Goal: Information Seeking & Learning: Find specific fact

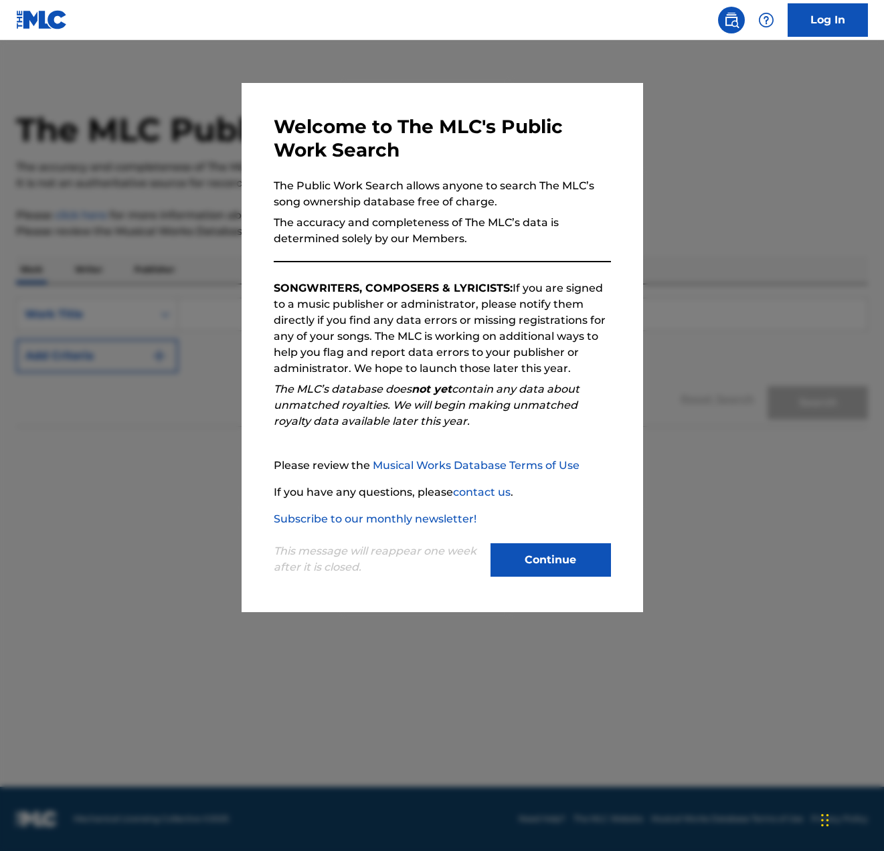
click at [518, 554] on button "Continue" at bounding box center [550, 559] width 120 height 33
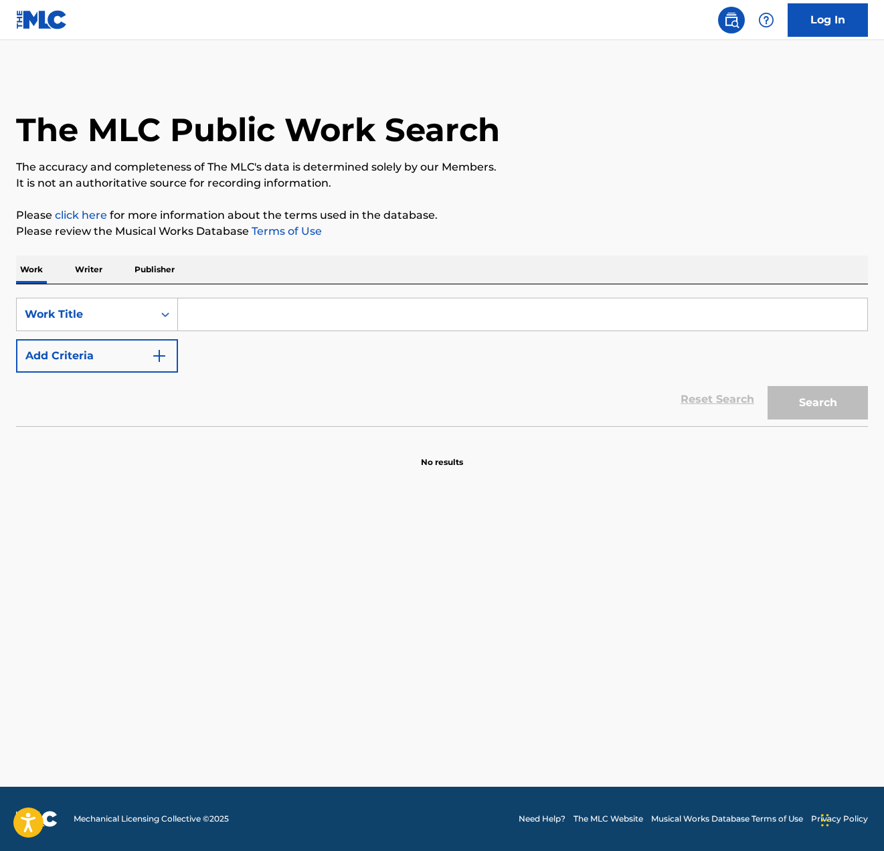
click at [264, 318] on input "Search Form" at bounding box center [522, 314] width 689 height 32
paste input "Elysium Phonk"
type input "Elysium Phonk"
click at [132, 315] on div "Work Title" at bounding box center [85, 314] width 120 height 16
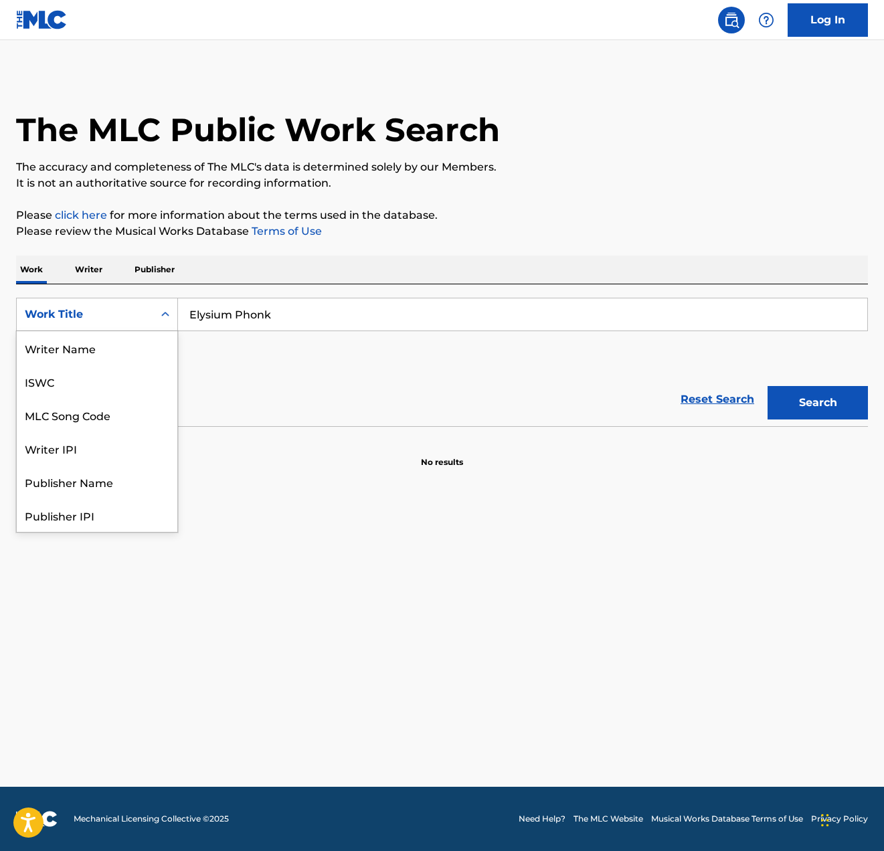
scroll to position [67, 0]
click at [103, 421] on div "Publisher Name" at bounding box center [97, 414] width 161 height 33
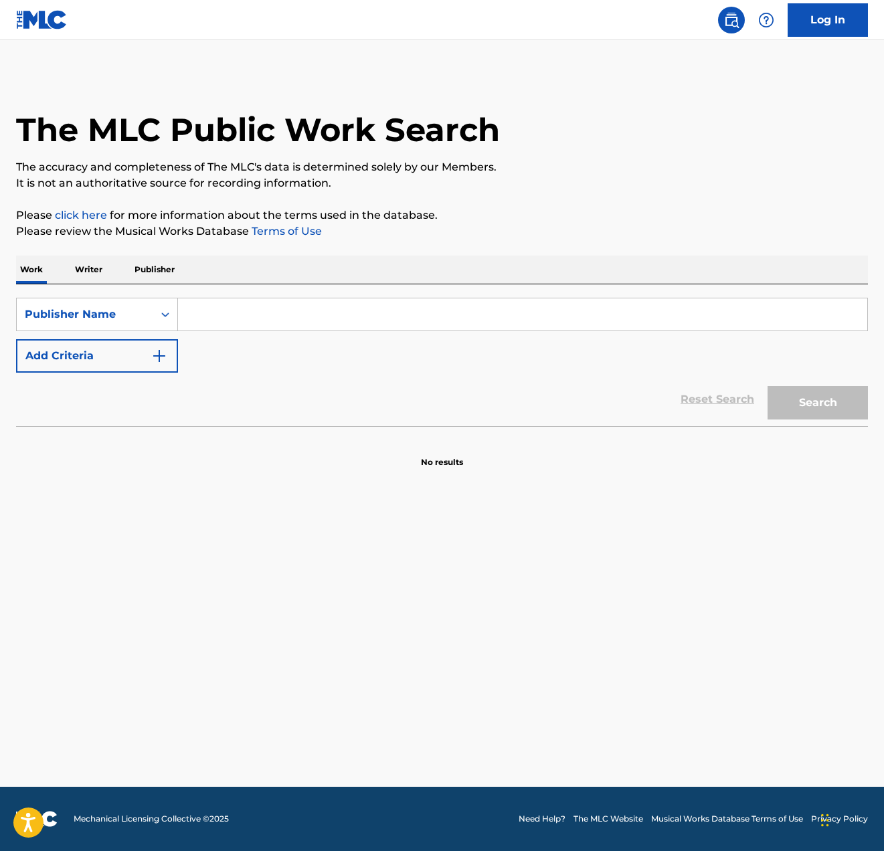
click at [320, 314] on input "Search Form" at bounding box center [522, 314] width 689 height 32
paste input "Elysium Phonk"
click at [767, 386] on button "Search" at bounding box center [817, 402] width 100 height 33
click at [832, 393] on button "Search" at bounding box center [817, 402] width 100 height 33
click at [238, 304] on input "Elysium Phonk" at bounding box center [522, 314] width 689 height 32
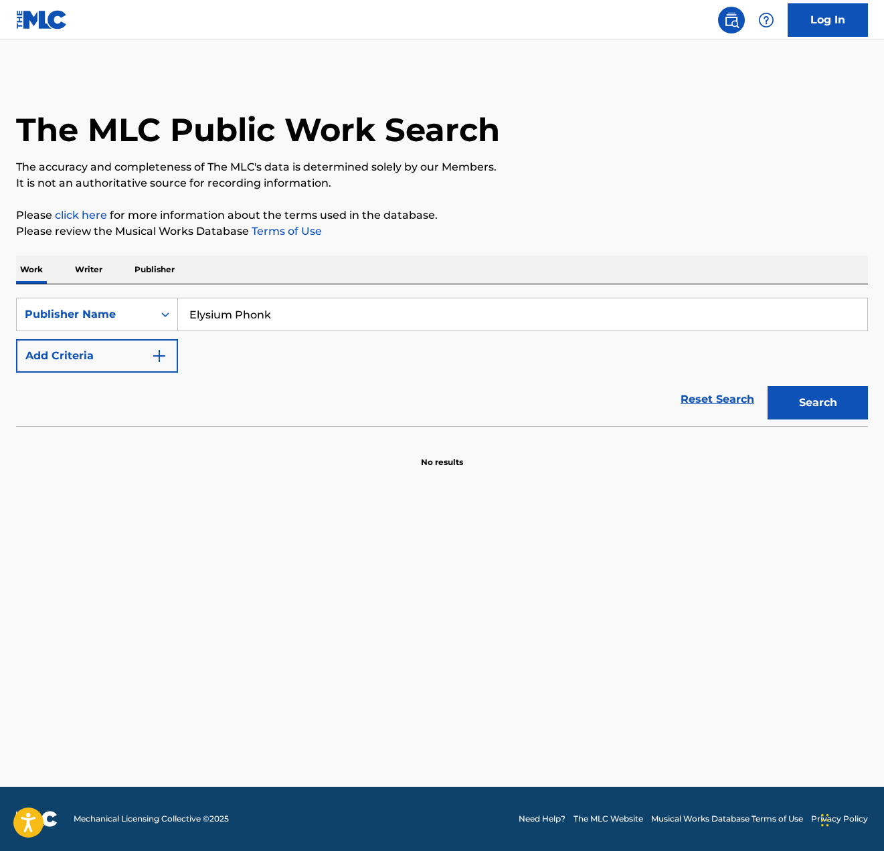
click at [242, 311] on input "Elysium Phonk" at bounding box center [522, 314] width 689 height 32
type input "Elysium"
click at [767, 386] on button "Search" at bounding box center [817, 402] width 100 height 33
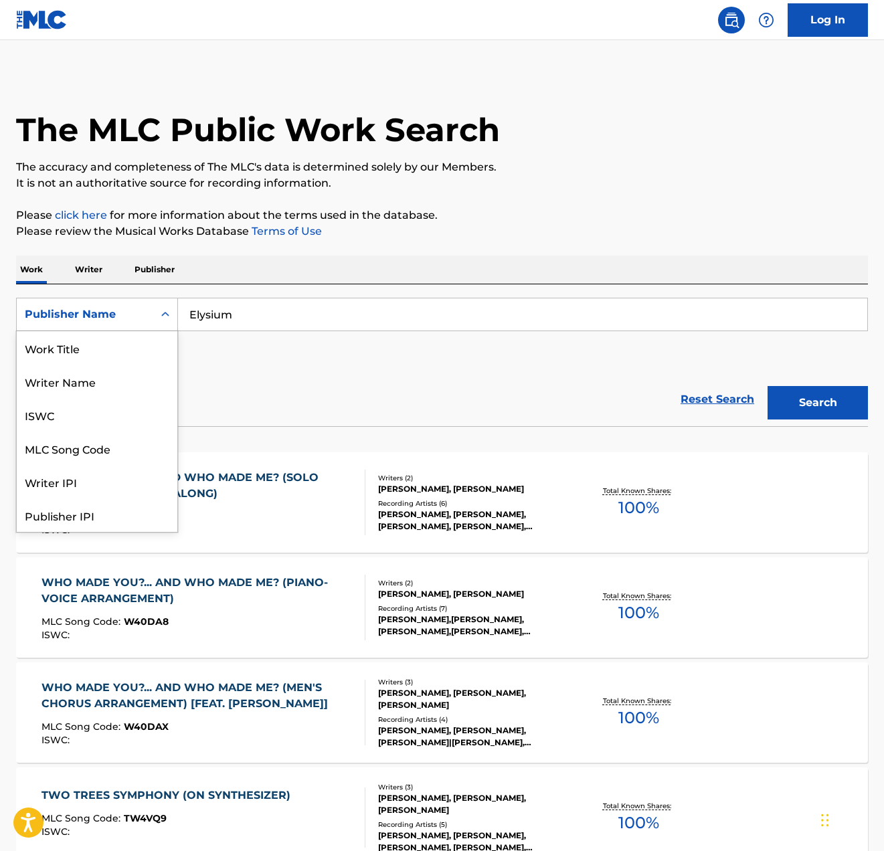
click at [122, 314] on div "Publisher Name" at bounding box center [85, 314] width 120 height 16
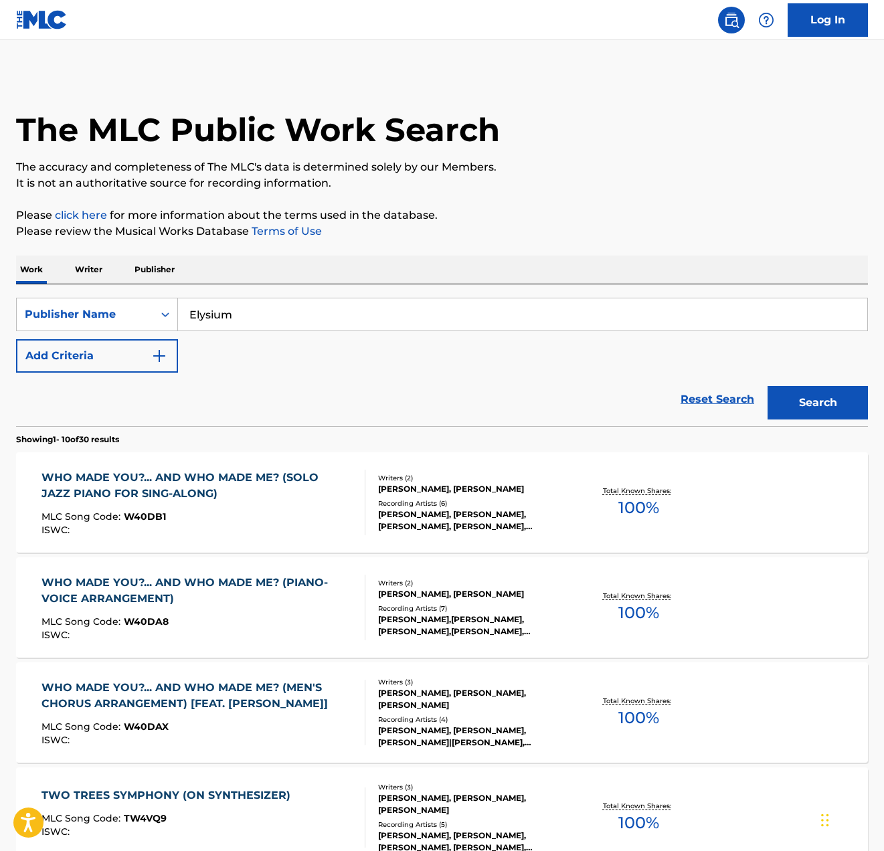
click at [138, 268] on p "Publisher" at bounding box center [154, 270] width 48 height 28
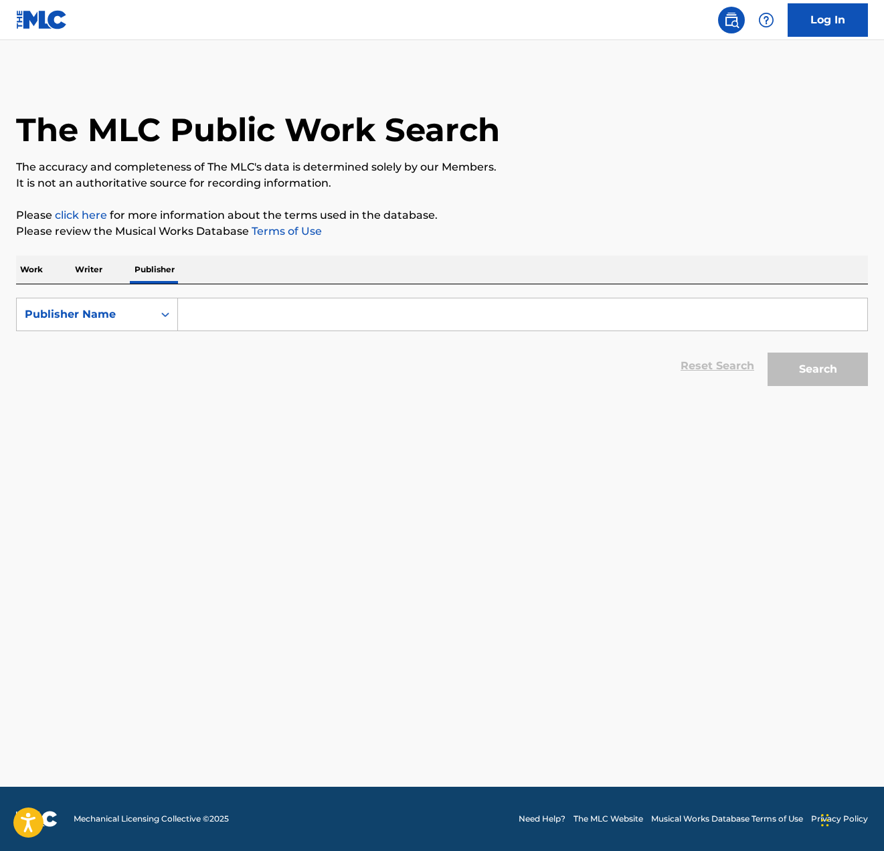
click at [282, 318] on input "Search Form" at bounding box center [522, 314] width 689 height 32
paste input "Elysium Phonk"
type input "Elysium Phonk"
click at [856, 374] on button "Search" at bounding box center [817, 369] width 100 height 33
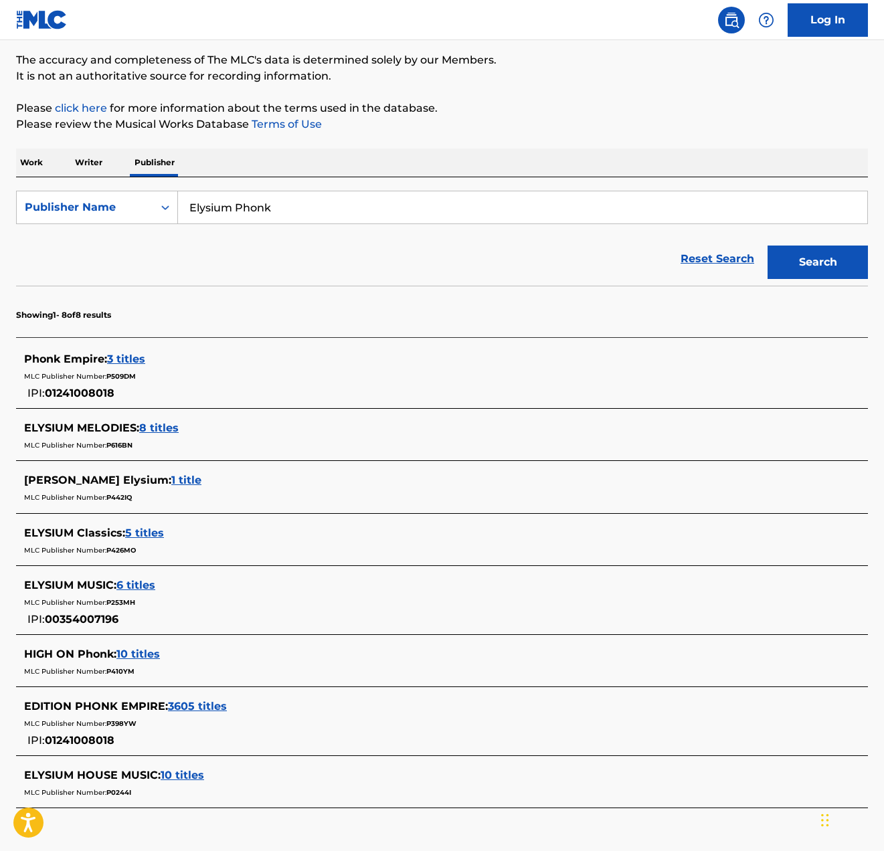
scroll to position [137, 0]
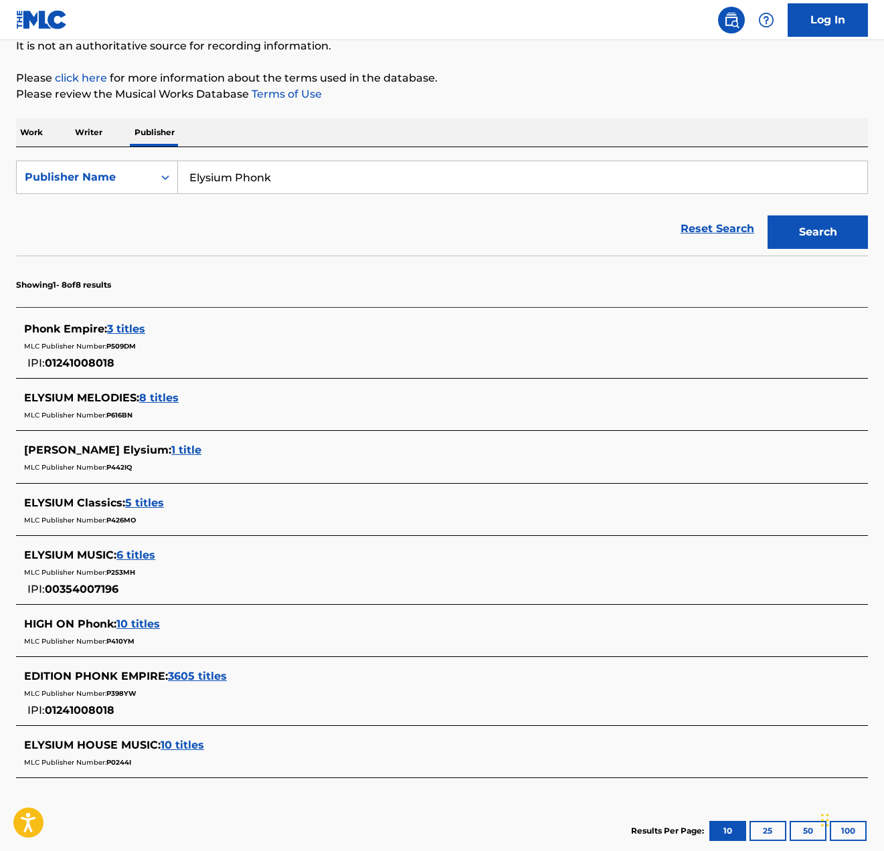
click at [86, 565] on div "MLC Publisher Number: P253MH" at bounding box center [424, 571] width 801 height 16
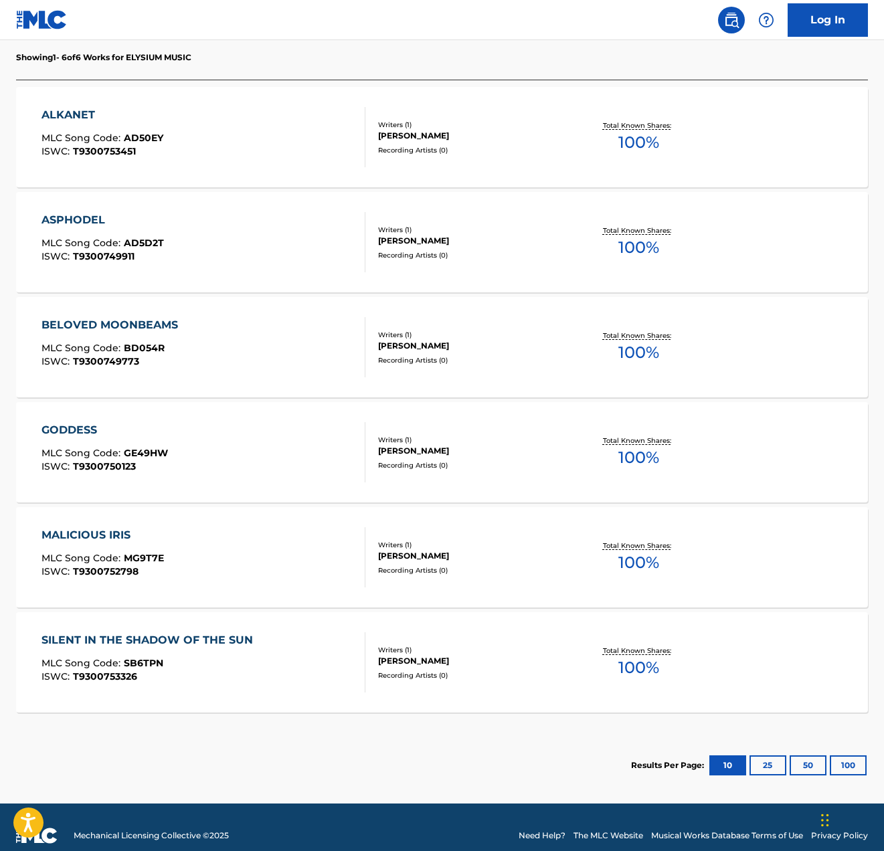
scroll to position [415, 0]
